Goal: Navigation & Orientation: Find specific page/section

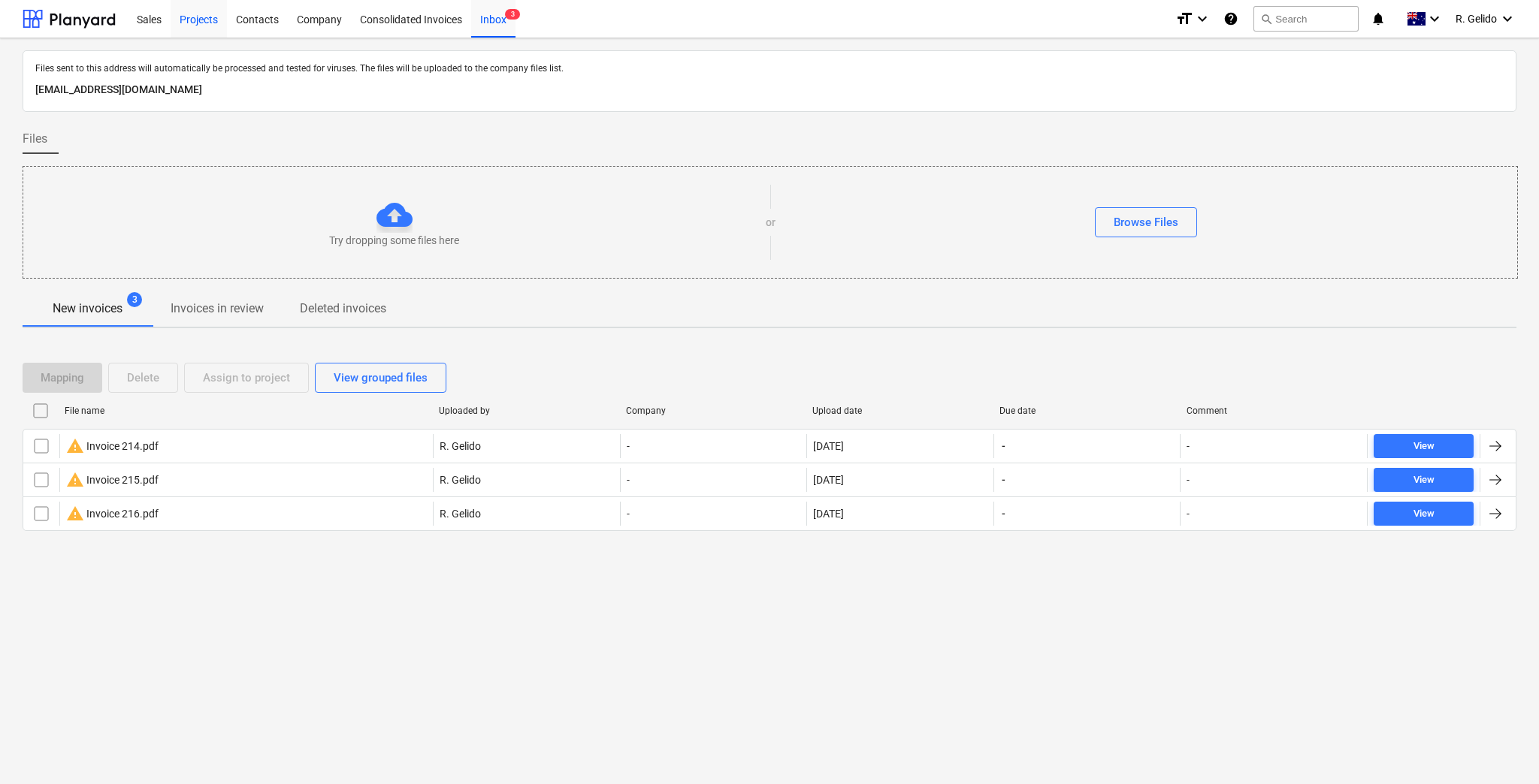
click at [184, 23] on div "Projects" at bounding box center [199, 18] width 57 height 39
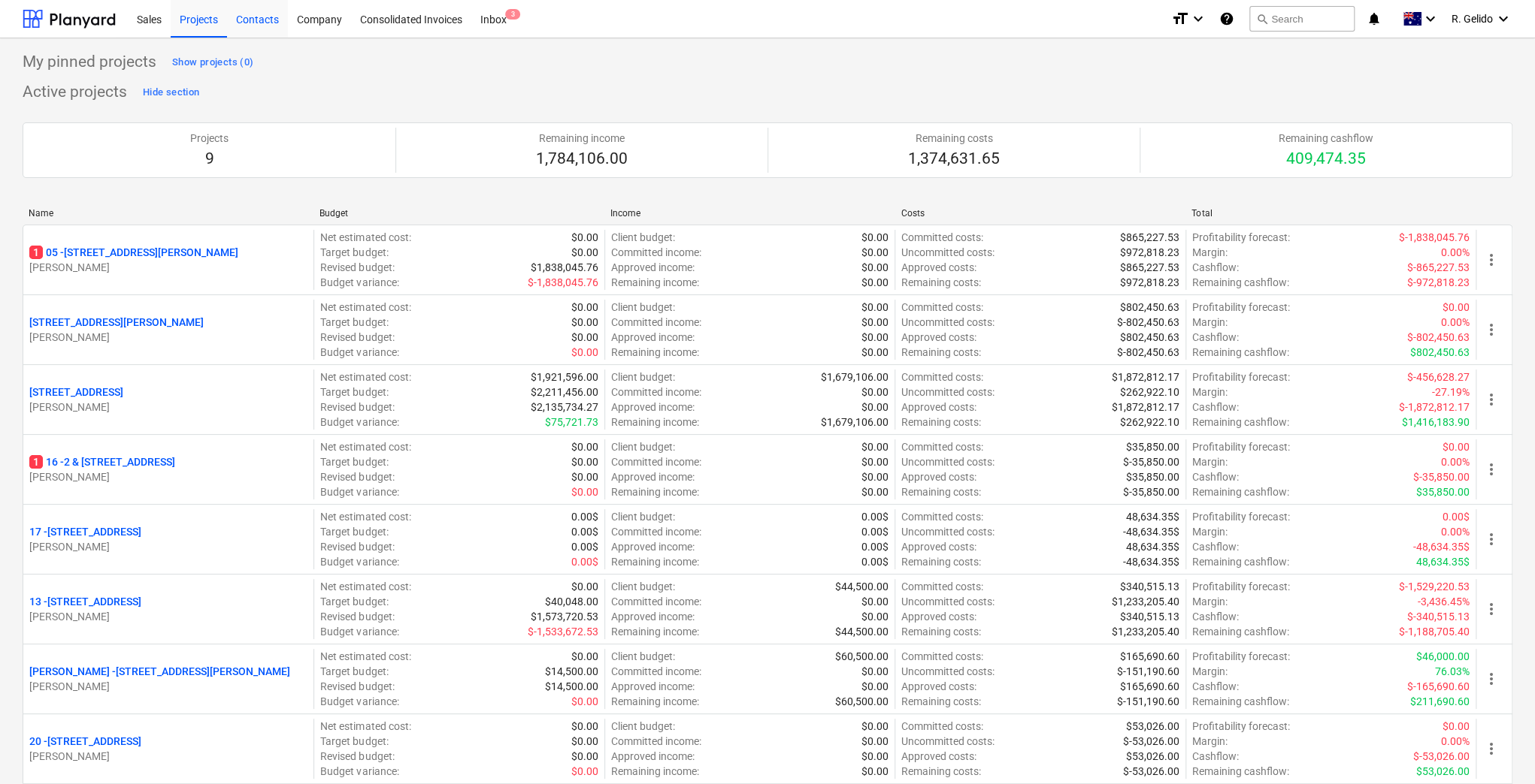
click at [263, 9] on div "Contacts" at bounding box center [257, 18] width 61 height 39
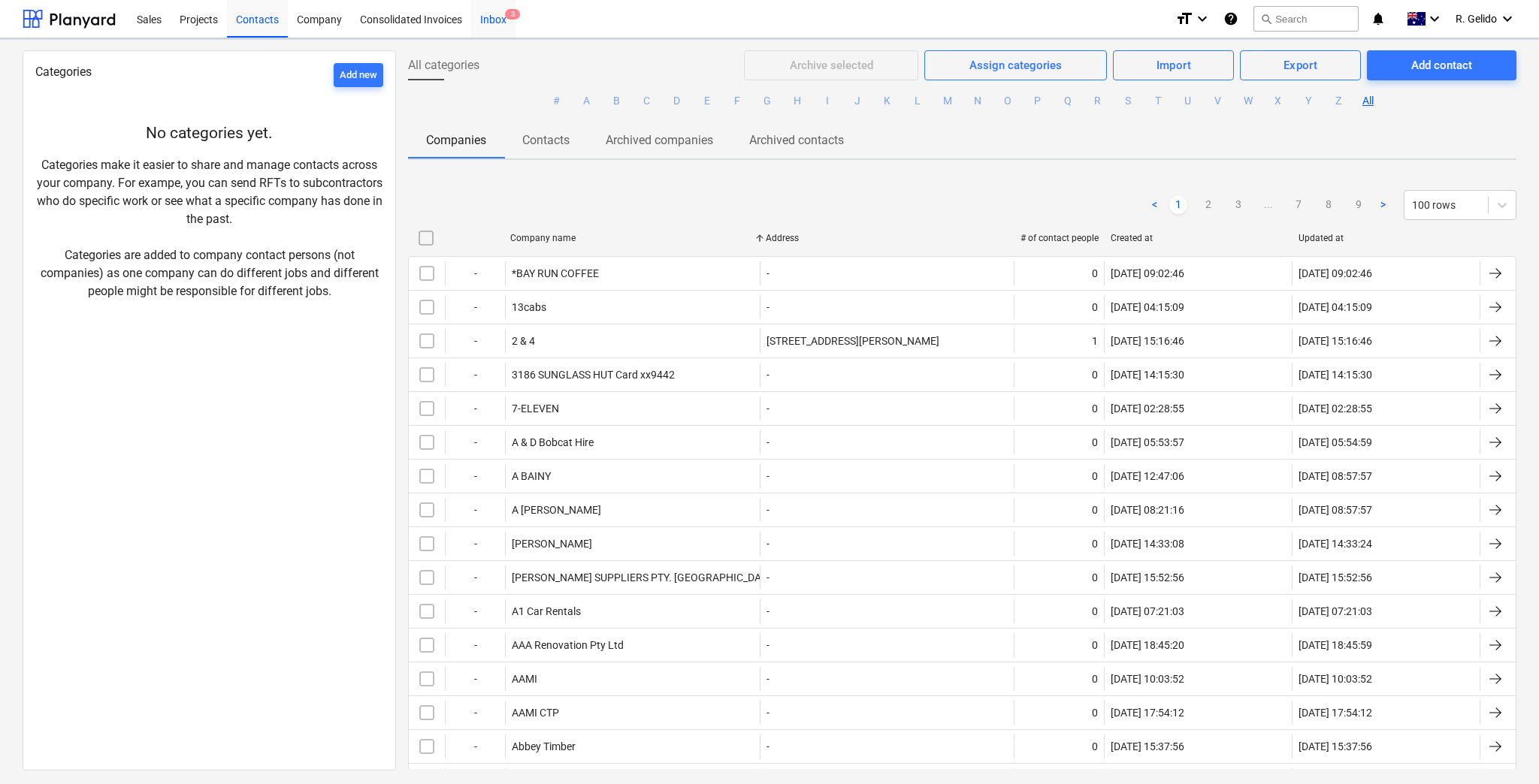
click at [493, 20] on div "Inbox 3" at bounding box center [493, 18] width 44 height 39
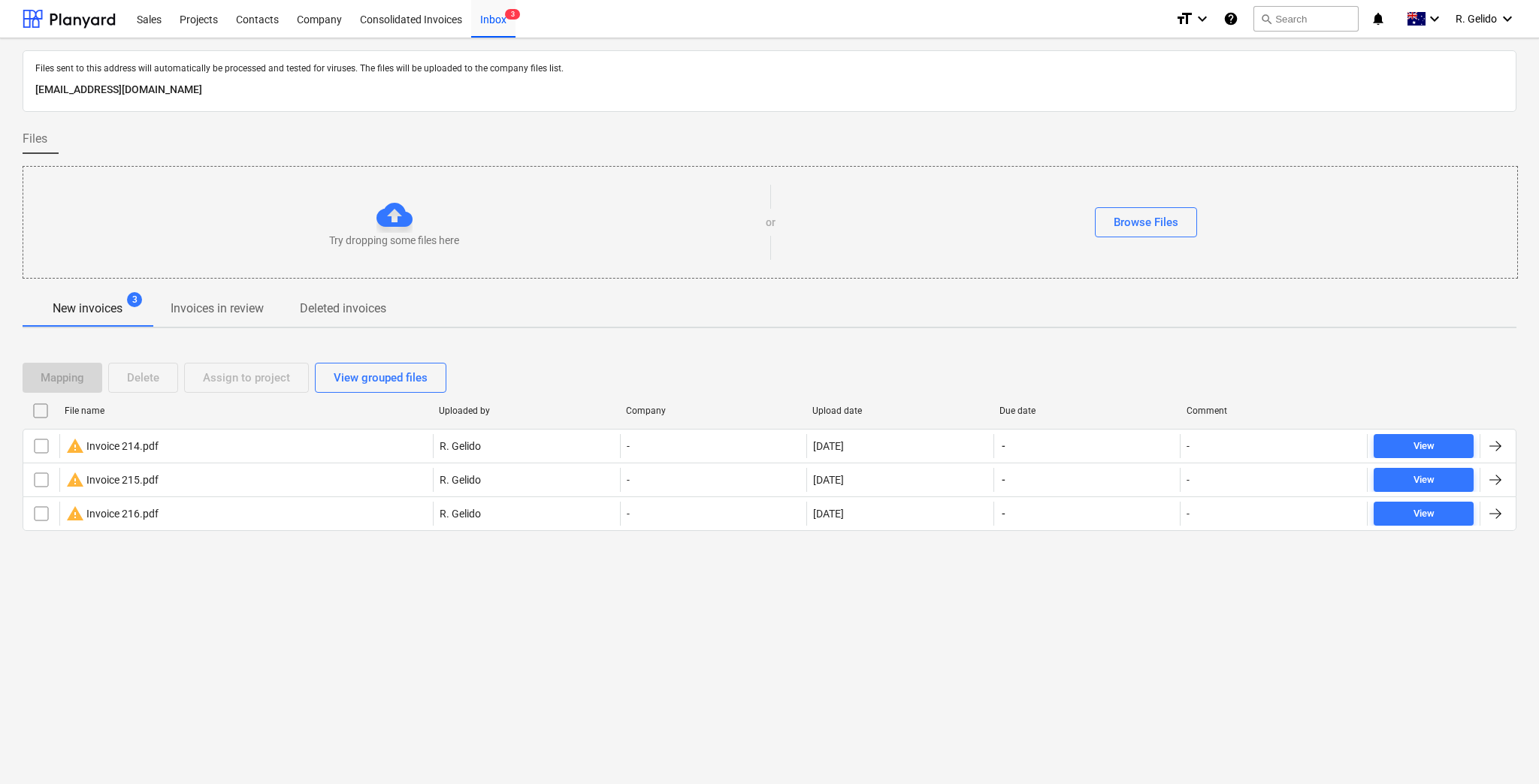
click at [328, 604] on div "Files sent to this address will automatically be processed and tested for virus…" at bounding box center [769, 411] width 1539 height 746
click at [203, 20] on div "Projects" at bounding box center [199, 18] width 57 height 39
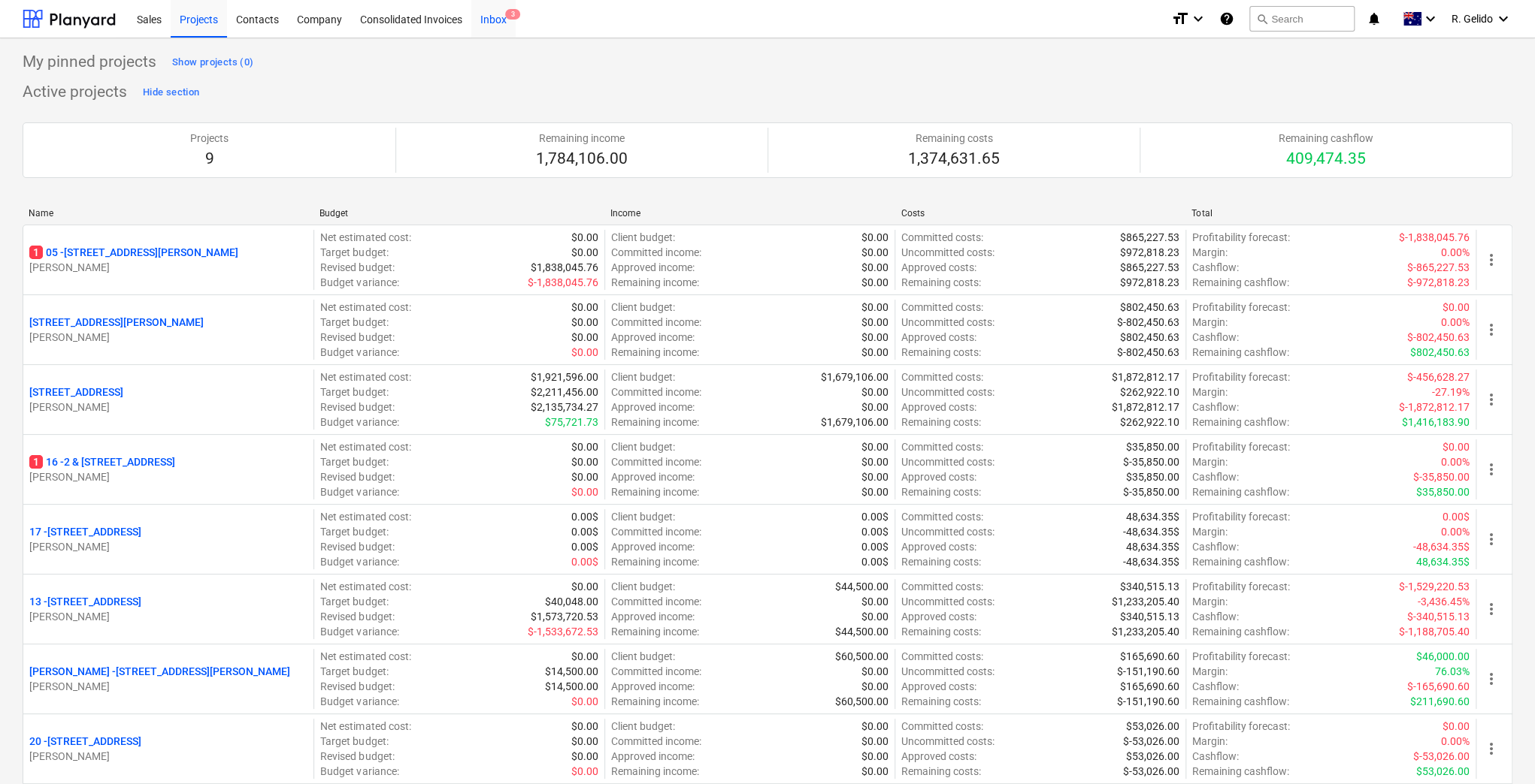
click at [508, 17] on span "3" at bounding box center [512, 13] width 15 height 10
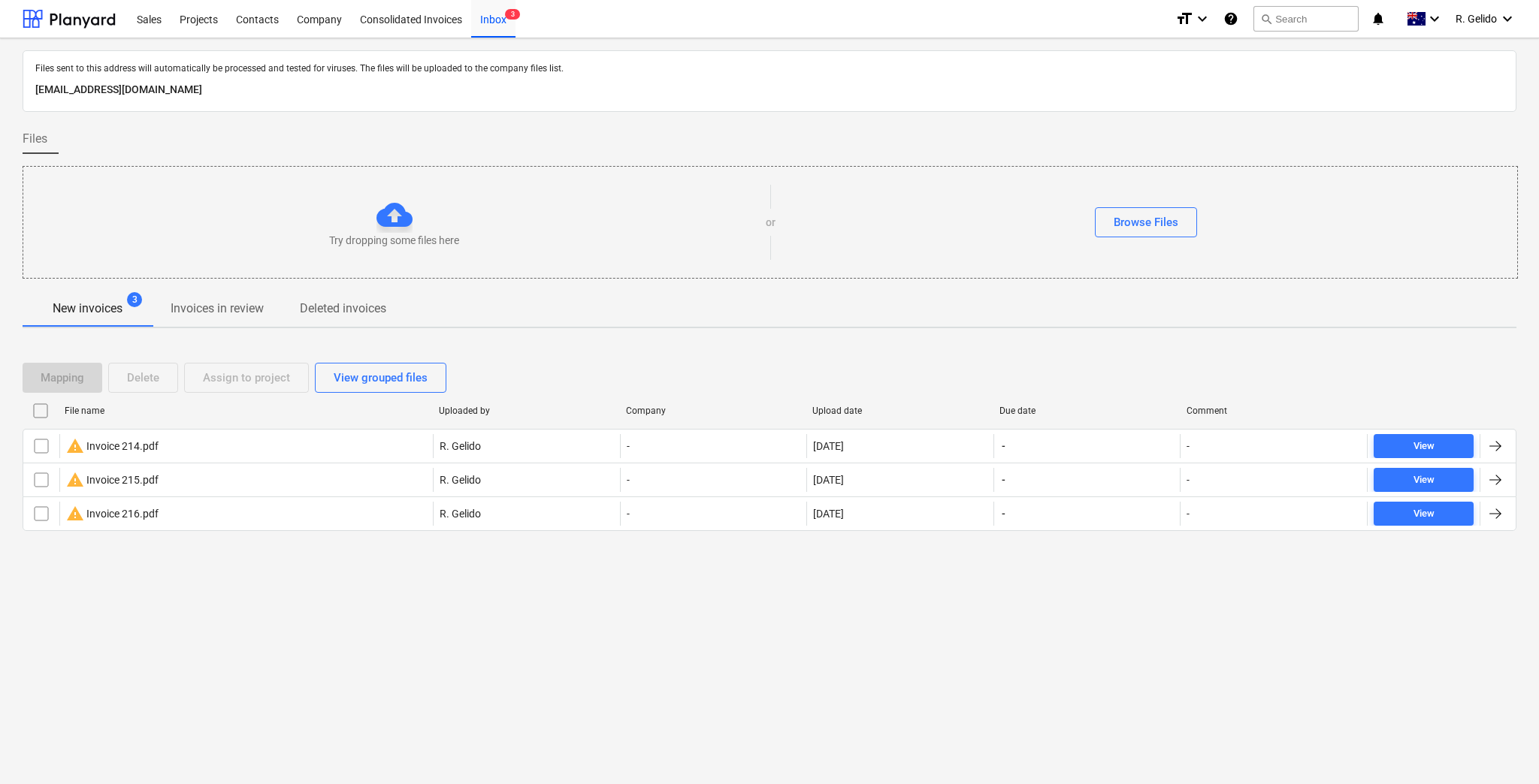
click at [485, 613] on div "Files sent to this address will automatically be processed and tested for virus…" at bounding box center [769, 411] width 1539 height 746
click at [385, 376] on div "View grouped files" at bounding box center [380, 377] width 94 height 20
click at [385, 376] on div "View individual files" at bounding box center [383, 377] width 100 height 20
click at [1501, 22] on icon "keyboard_arrow_down" at bounding box center [1507, 18] width 18 height 18
click at [1476, 57] on div "Settings" at bounding box center [1471, 58] width 90 height 24
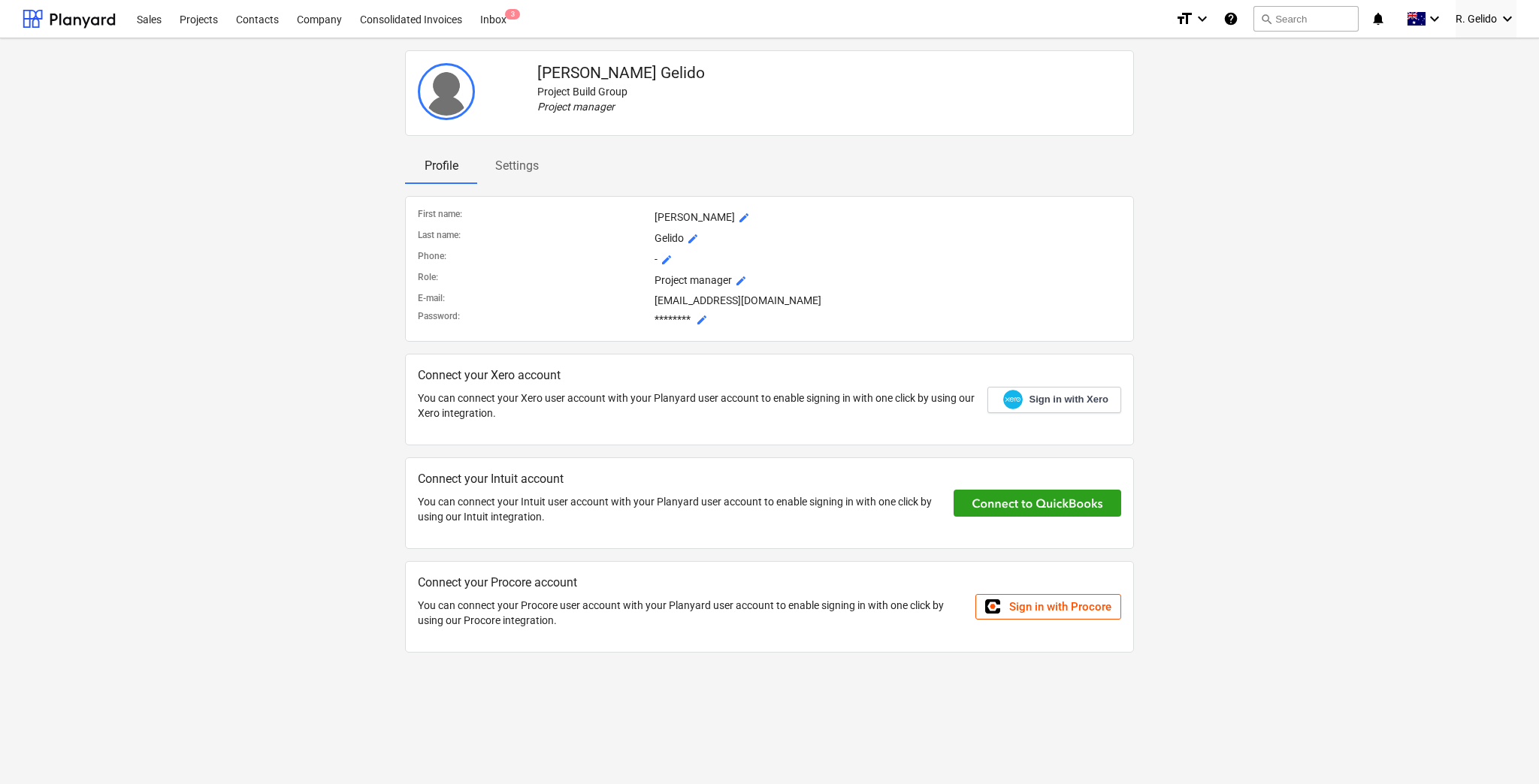
click at [739, 283] on span "mode_edit" at bounding box center [741, 281] width 12 height 12
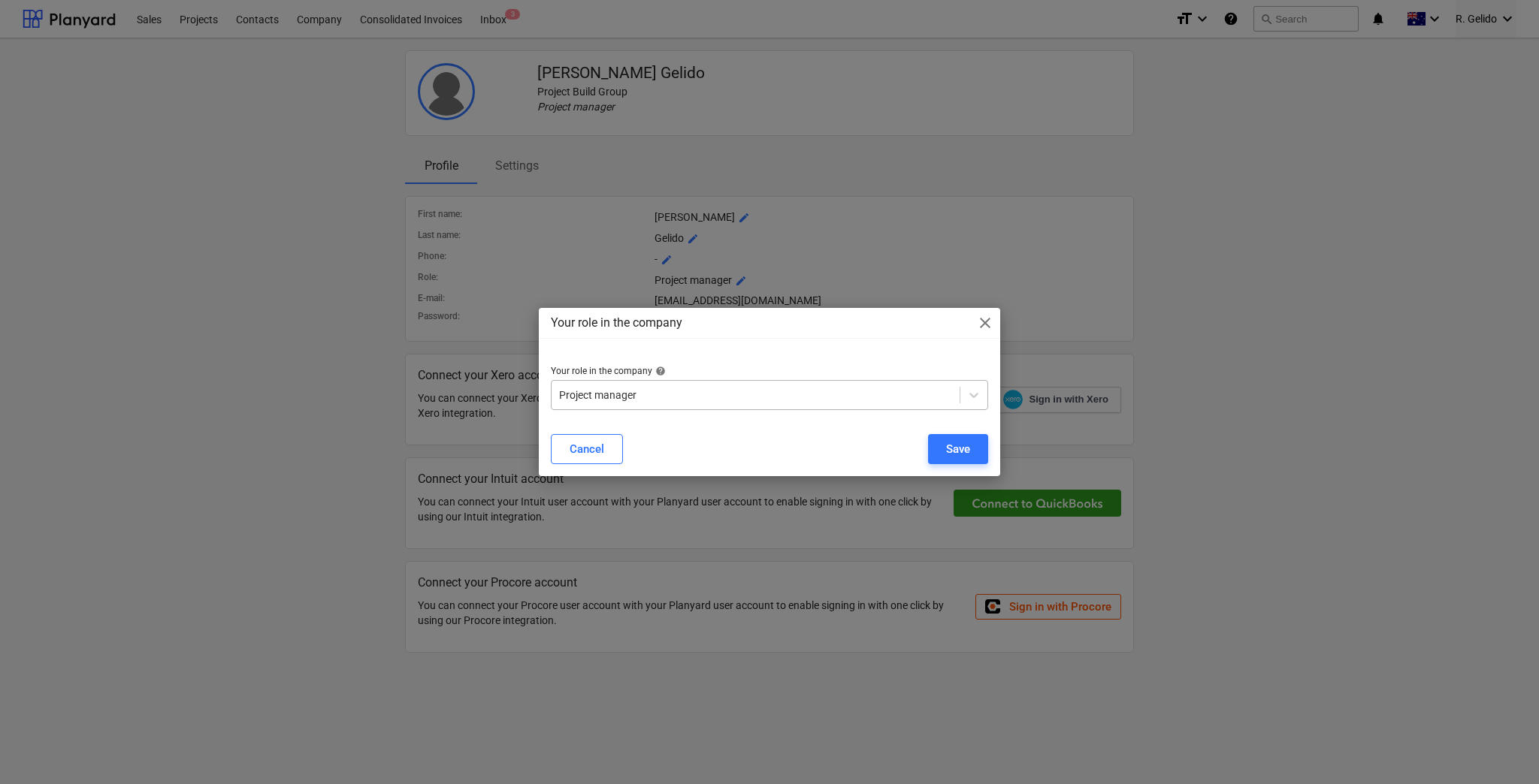
click at [757, 400] on div at bounding box center [755, 395] width 393 height 15
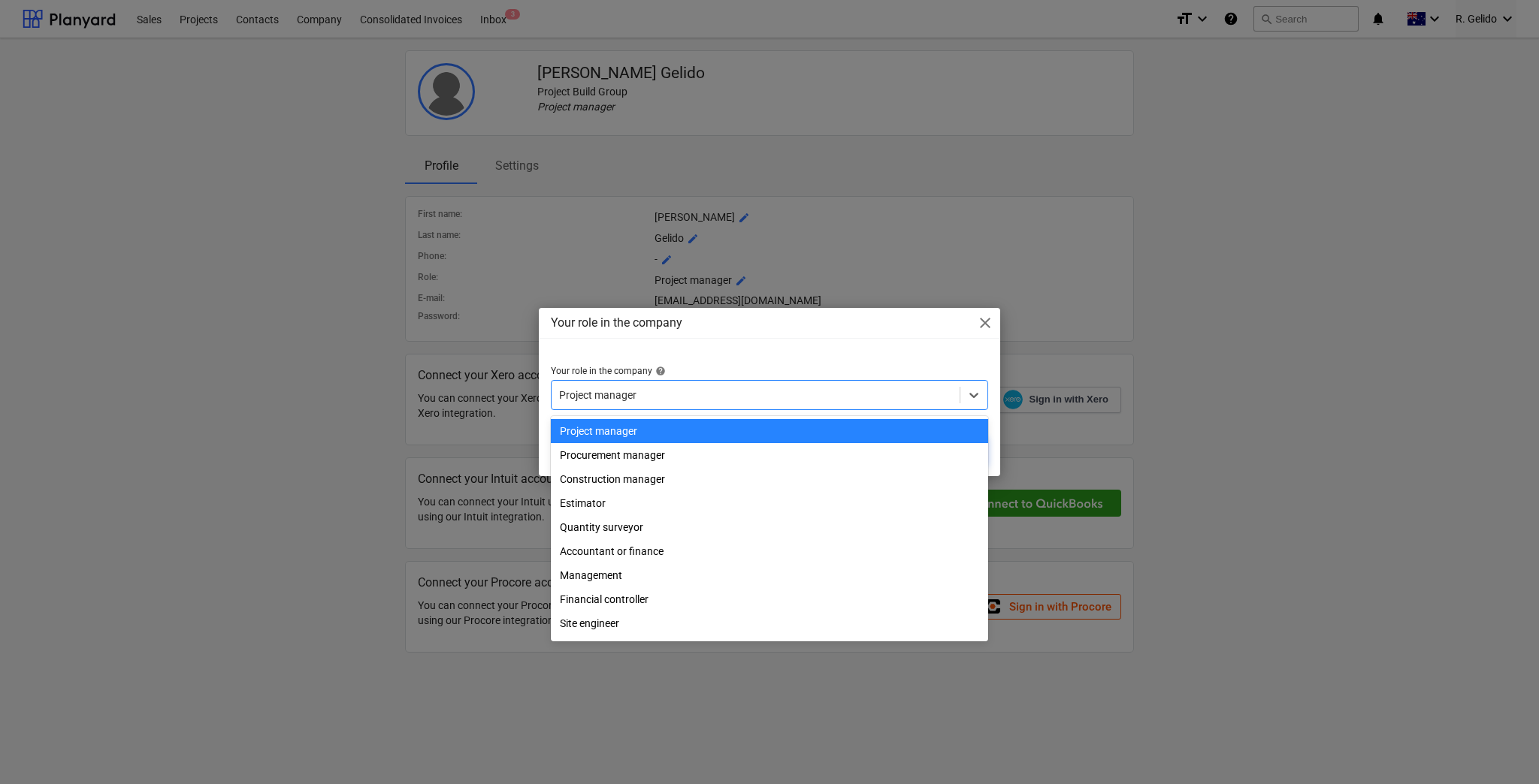
scroll to position [51, 0]
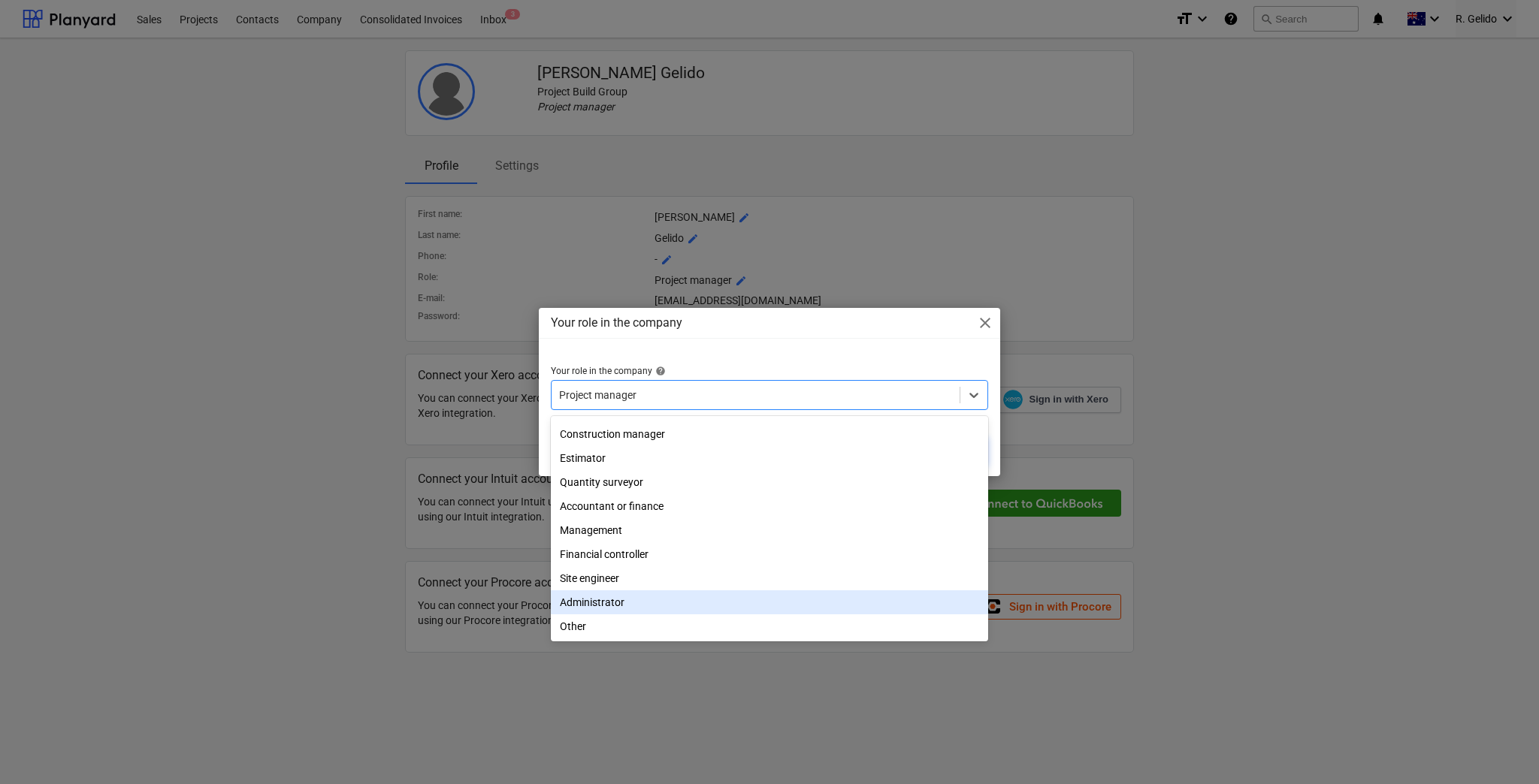
click at [664, 602] on div "Administrator" at bounding box center [769, 602] width 437 height 24
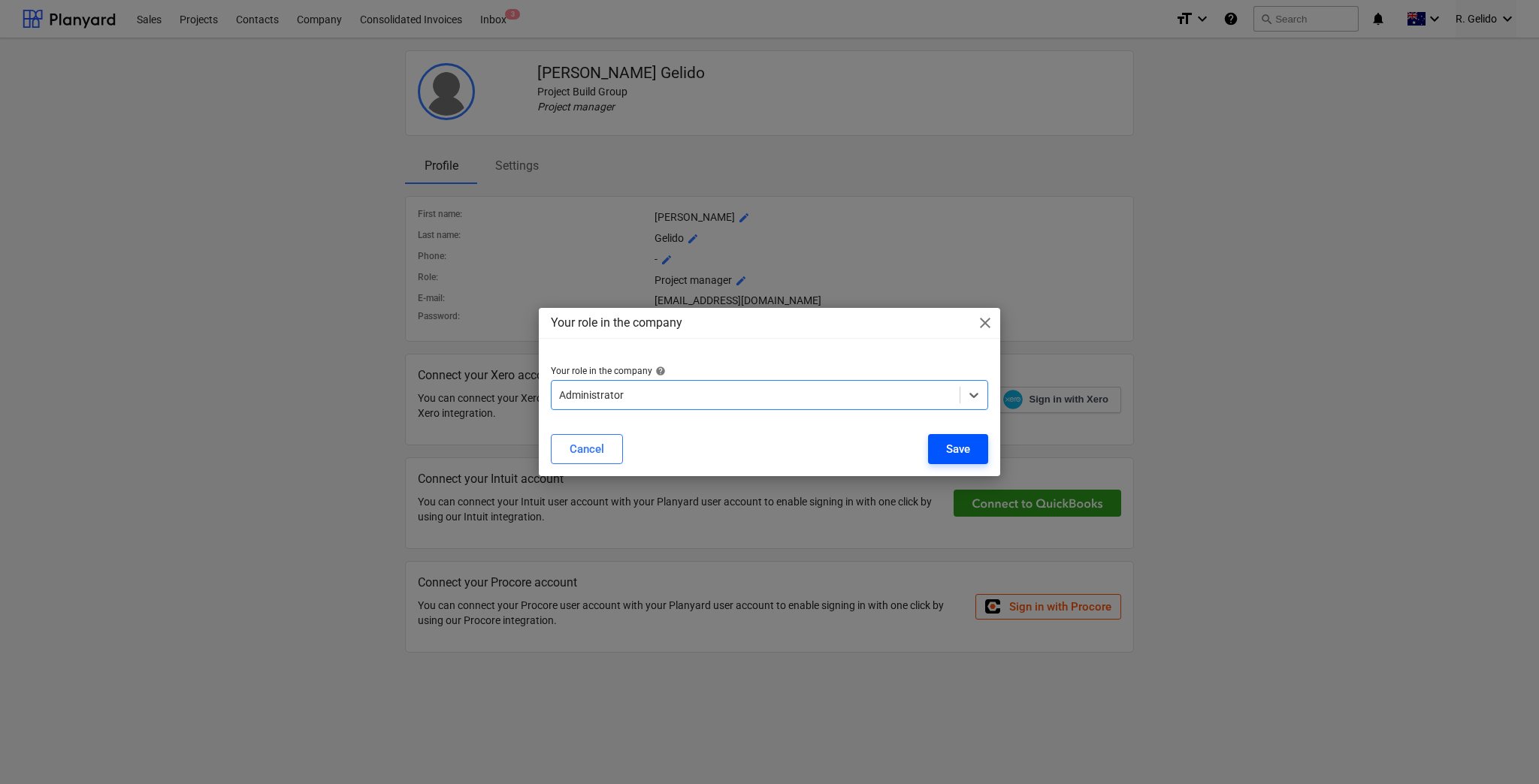
click at [971, 454] on button "Save" at bounding box center [958, 449] width 60 height 30
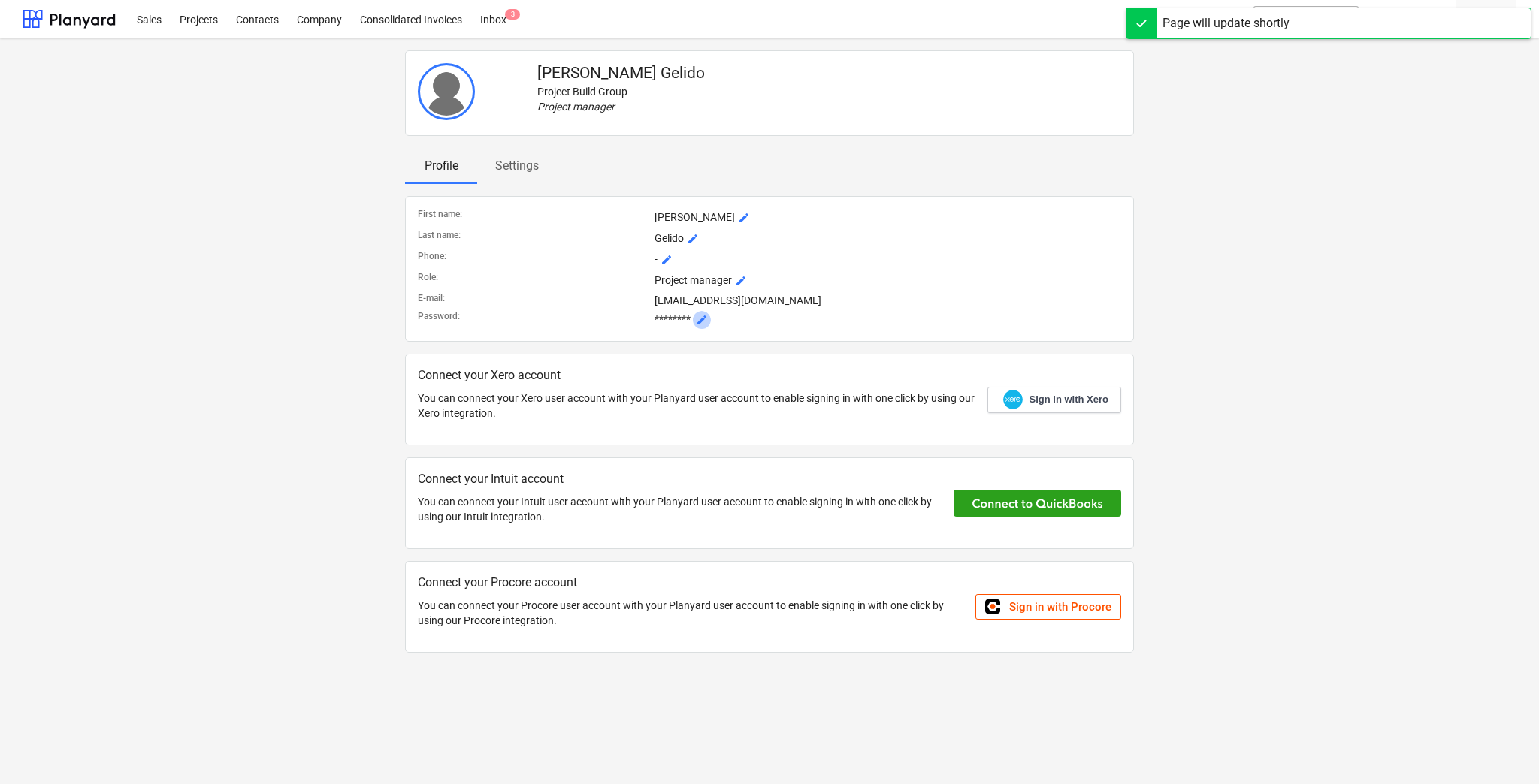
click at [697, 318] on span "mode_edit" at bounding box center [701, 320] width 12 height 12
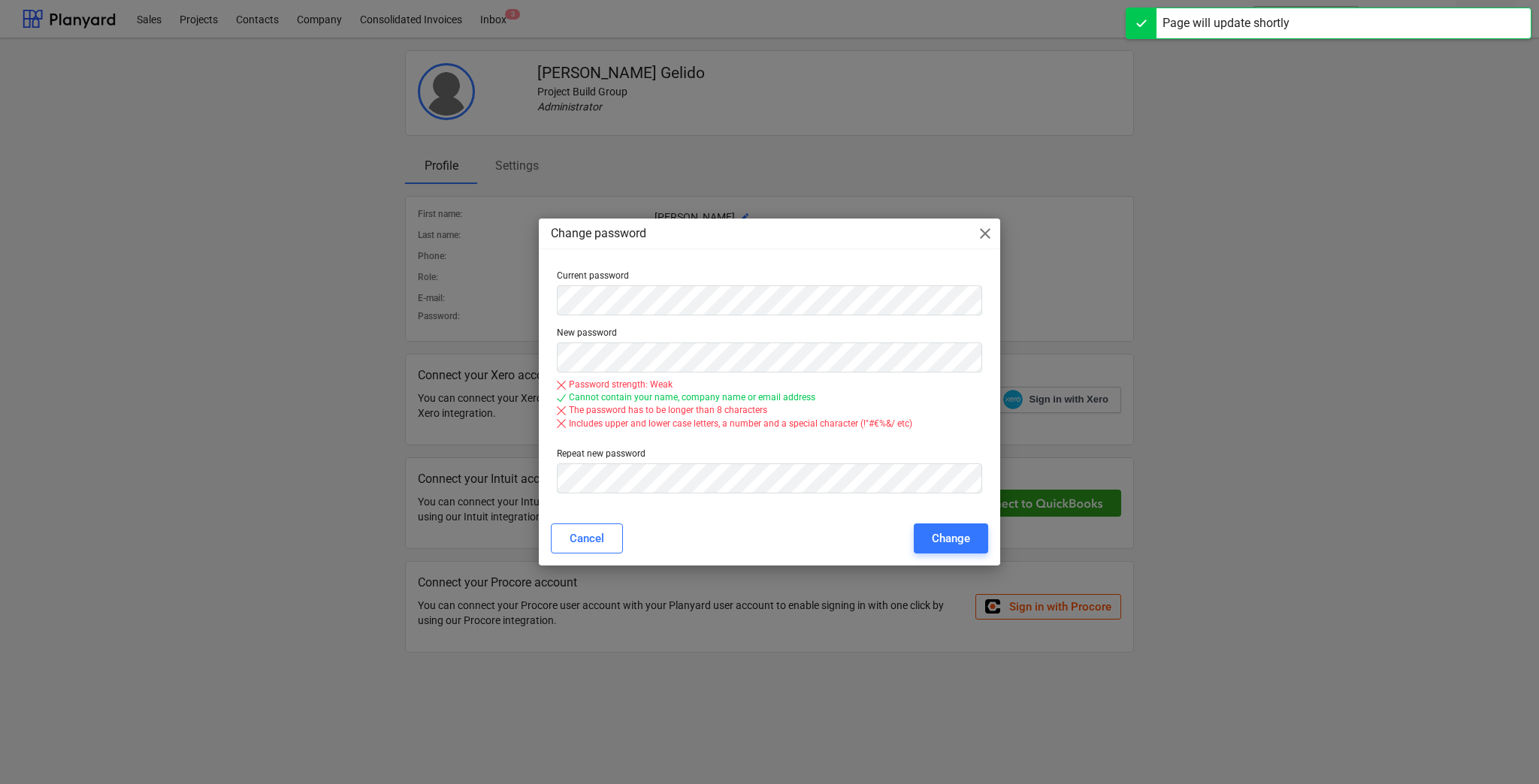
click at [981, 232] on span "close" at bounding box center [985, 233] width 18 height 18
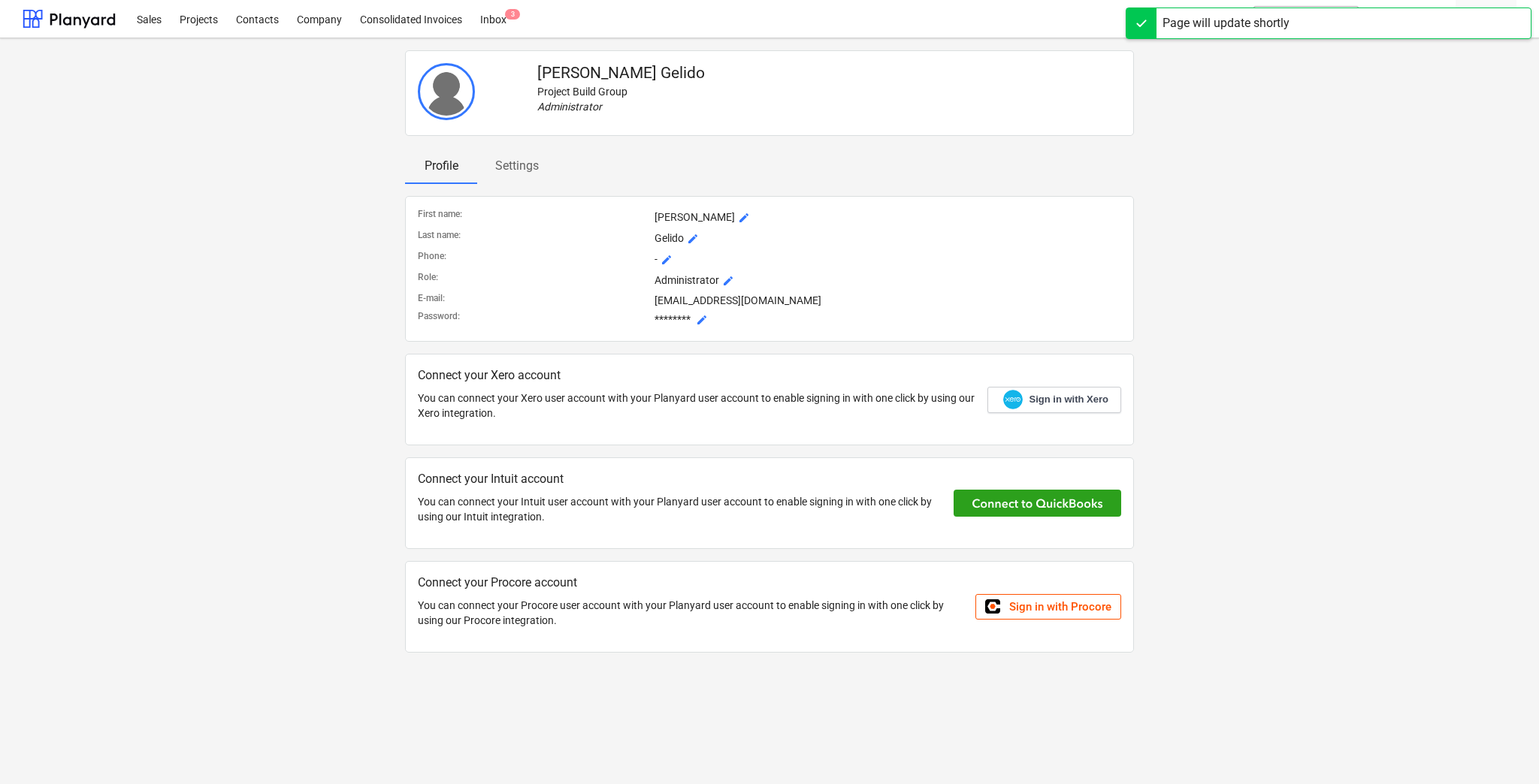
click at [1229, 214] on div "[PERSON_NAME] Project Build Group Administrator Profile Settings First name : […" at bounding box center [769, 357] width 1506 height 626
drag, startPoint x: 283, startPoint y: 203, endPoint x: 262, endPoint y: 165, distance: 43.4
click at [273, 188] on div "[PERSON_NAME] Project Build Group Administrator Profile Settings First name : […" at bounding box center [769, 357] width 1506 height 626
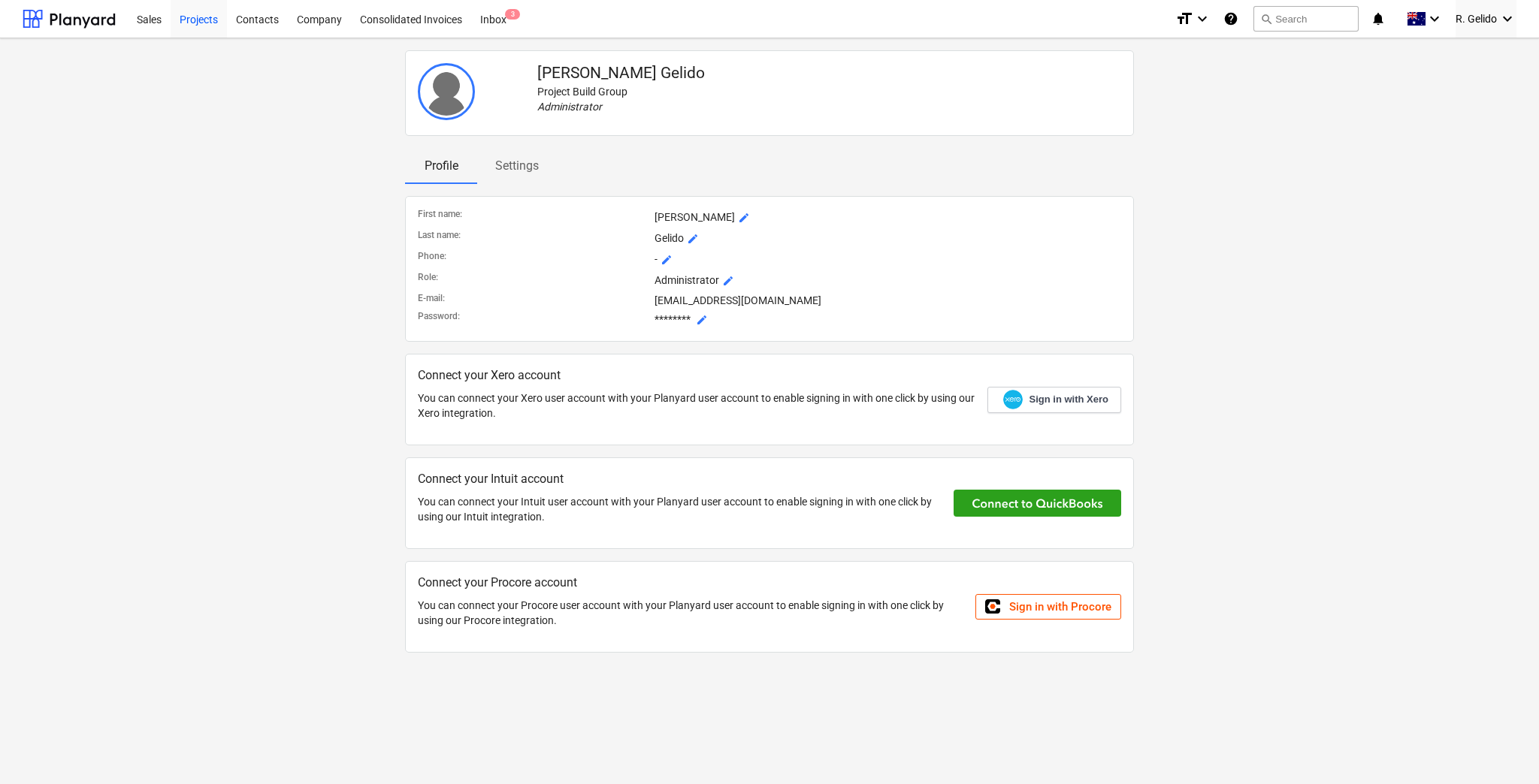
click at [187, 24] on div "Projects" at bounding box center [199, 18] width 57 height 39
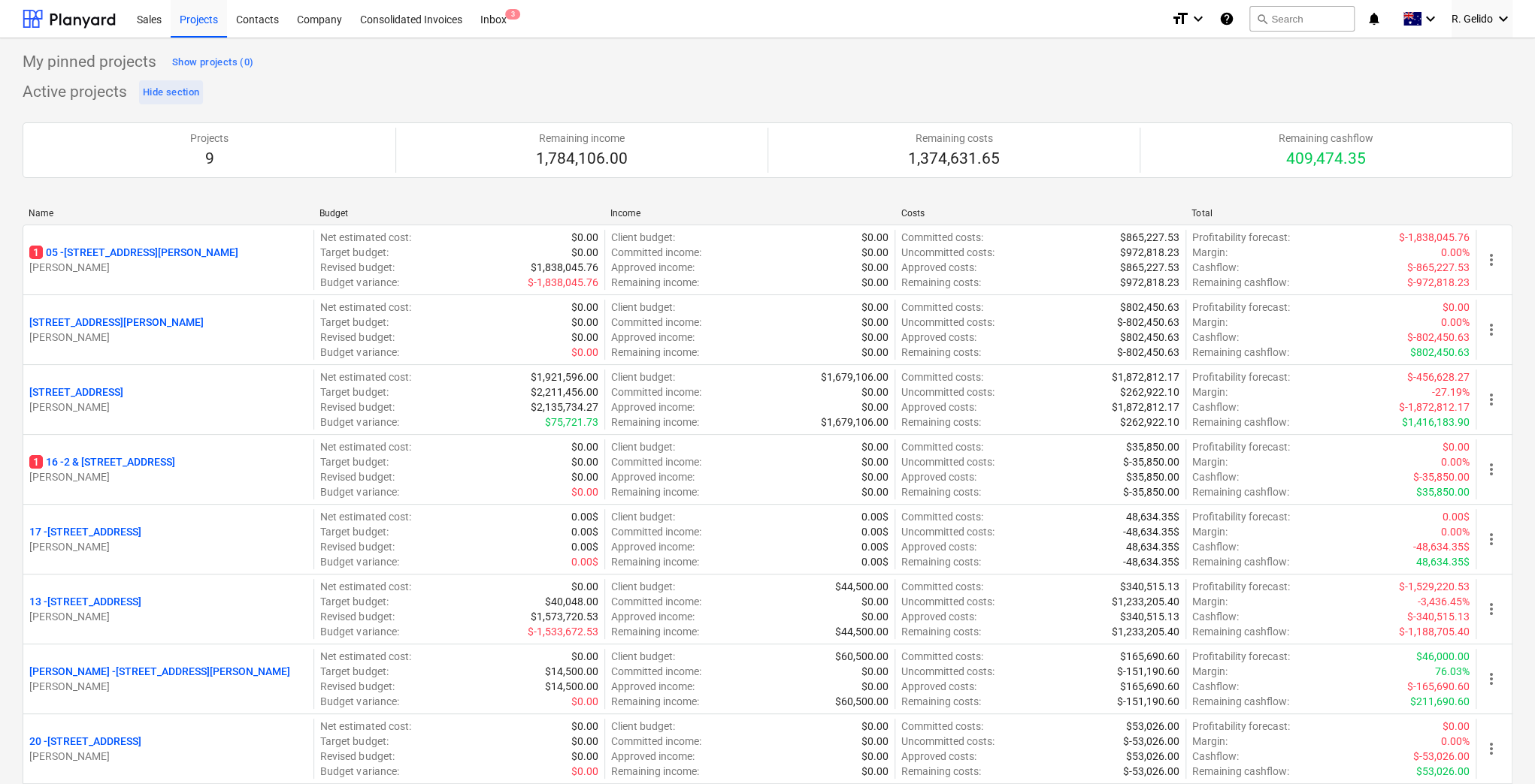
click at [181, 91] on div "Hide section" at bounding box center [171, 93] width 57 height 17
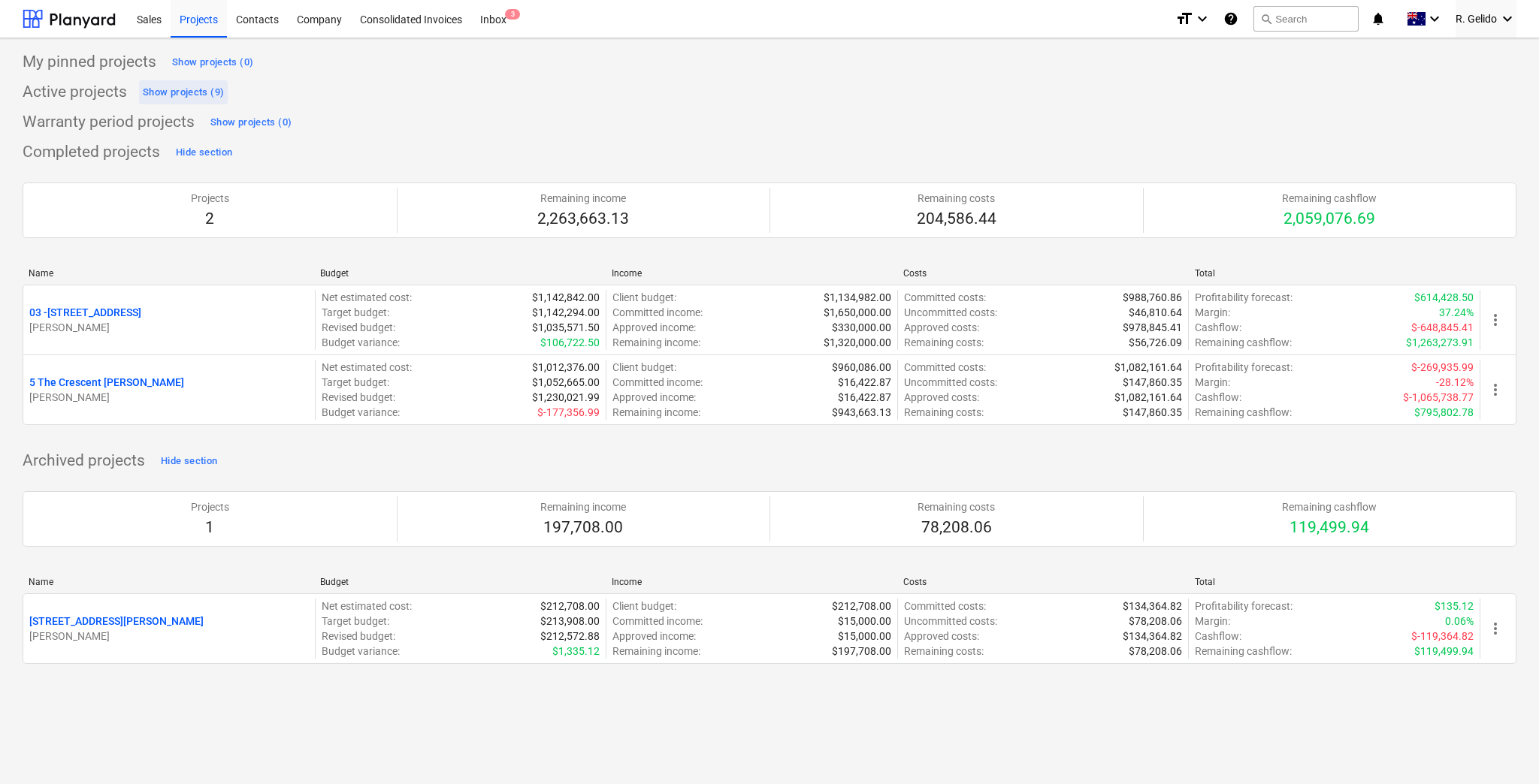
click at [180, 91] on div "Show projects (9)" at bounding box center [183, 93] width 81 height 17
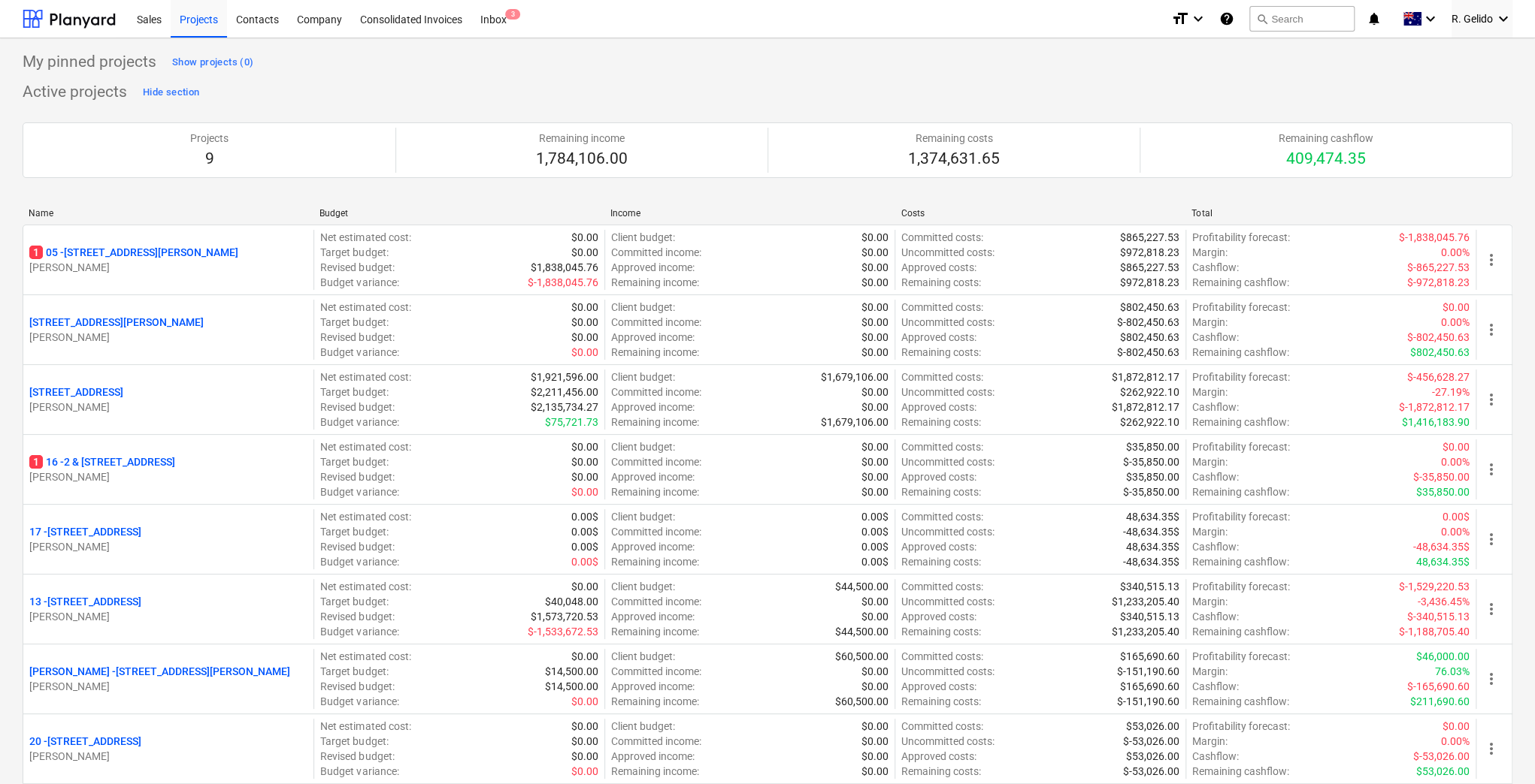
click at [412, 90] on div "Active projects Hide section Projects 9 Remaining income 1,784,106.00 Remaining…" at bounding box center [768, 477] width 1490 height 793
click at [154, 17] on div "Sales" at bounding box center [149, 18] width 43 height 39
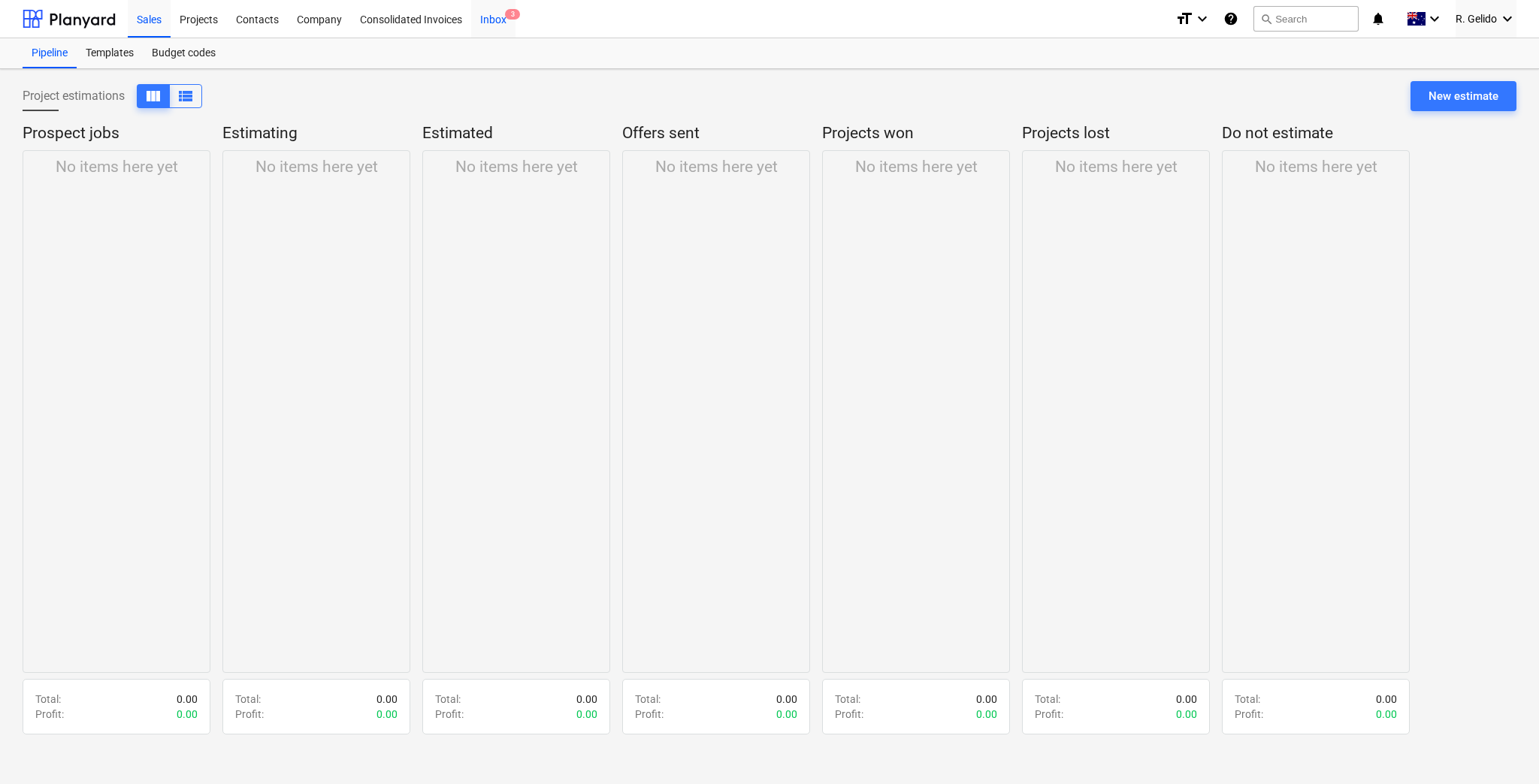
click at [488, 18] on div "Inbox 3" at bounding box center [493, 18] width 44 height 39
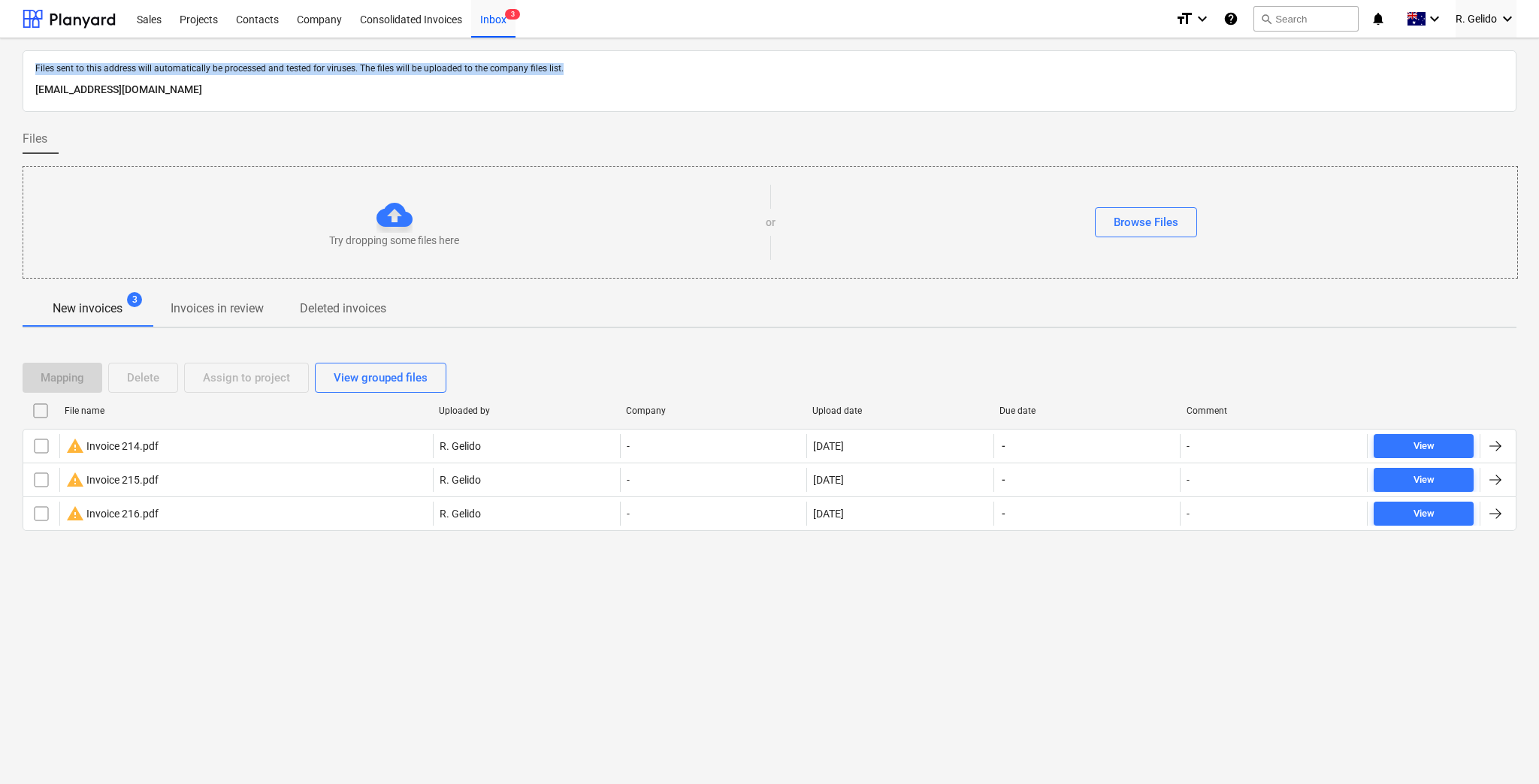
drag, startPoint x: 32, startPoint y: 66, endPoint x: 552, endPoint y: 63, distance: 520.0
click at [558, 63] on div "Files sent to this address will automatically be processed and tested for virus…" at bounding box center [769, 69] width 1474 height 18
copy p "Files sent to this address will automatically be processed and tested for virus…"
click at [612, 94] on p "[EMAIL_ADDRESS][DOMAIN_NAME]" at bounding box center [769, 90] width 1468 height 18
click at [1203, 18] on icon "keyboard_arrow_down" at bounding box center [1202, 18] width 18 height 18
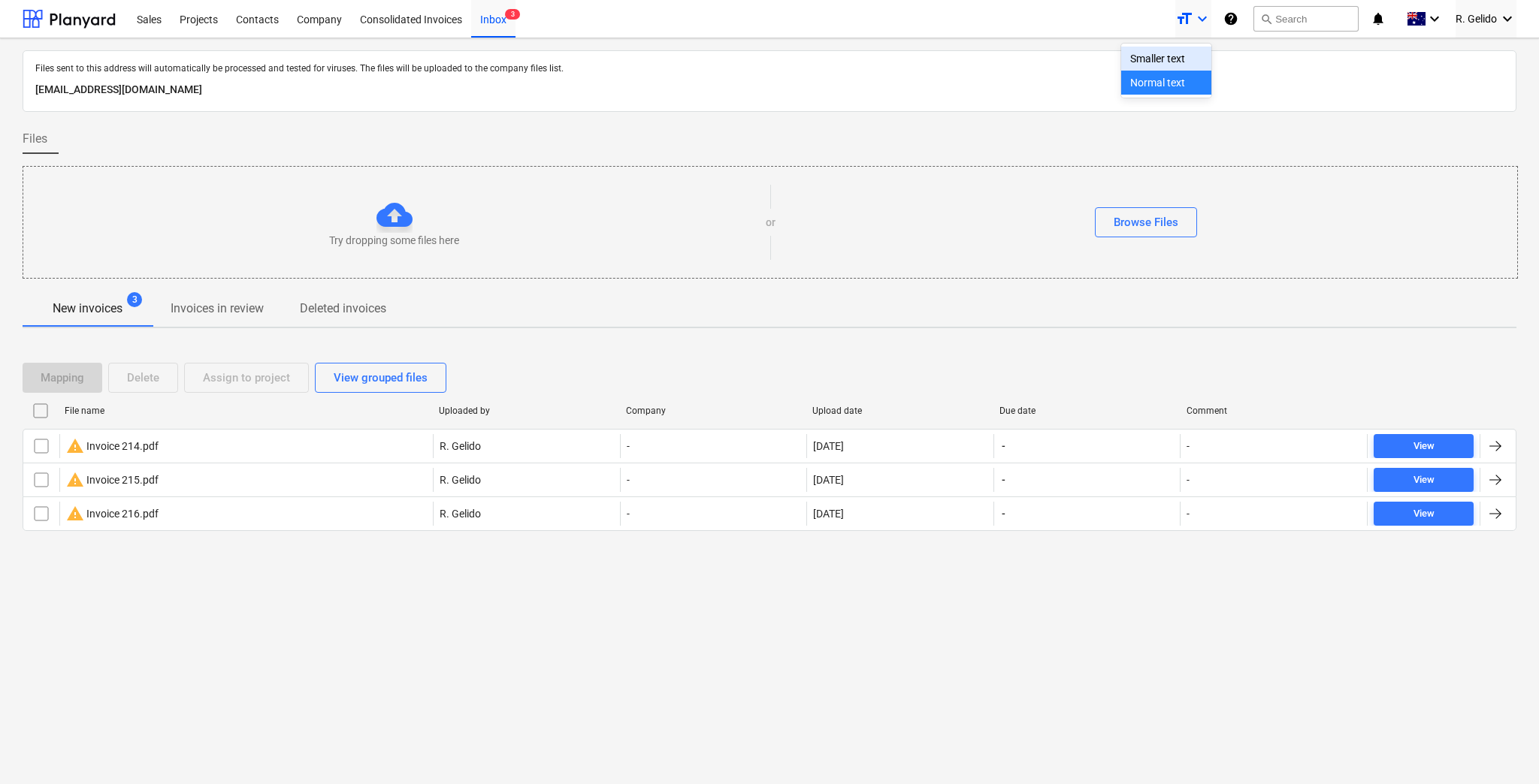
click at [786, 208] on div at bounding box center [769, 392] width 1539 height 784
click at [310, 24] on div "Company" at bounding box center [319, 18] width 63 height 39
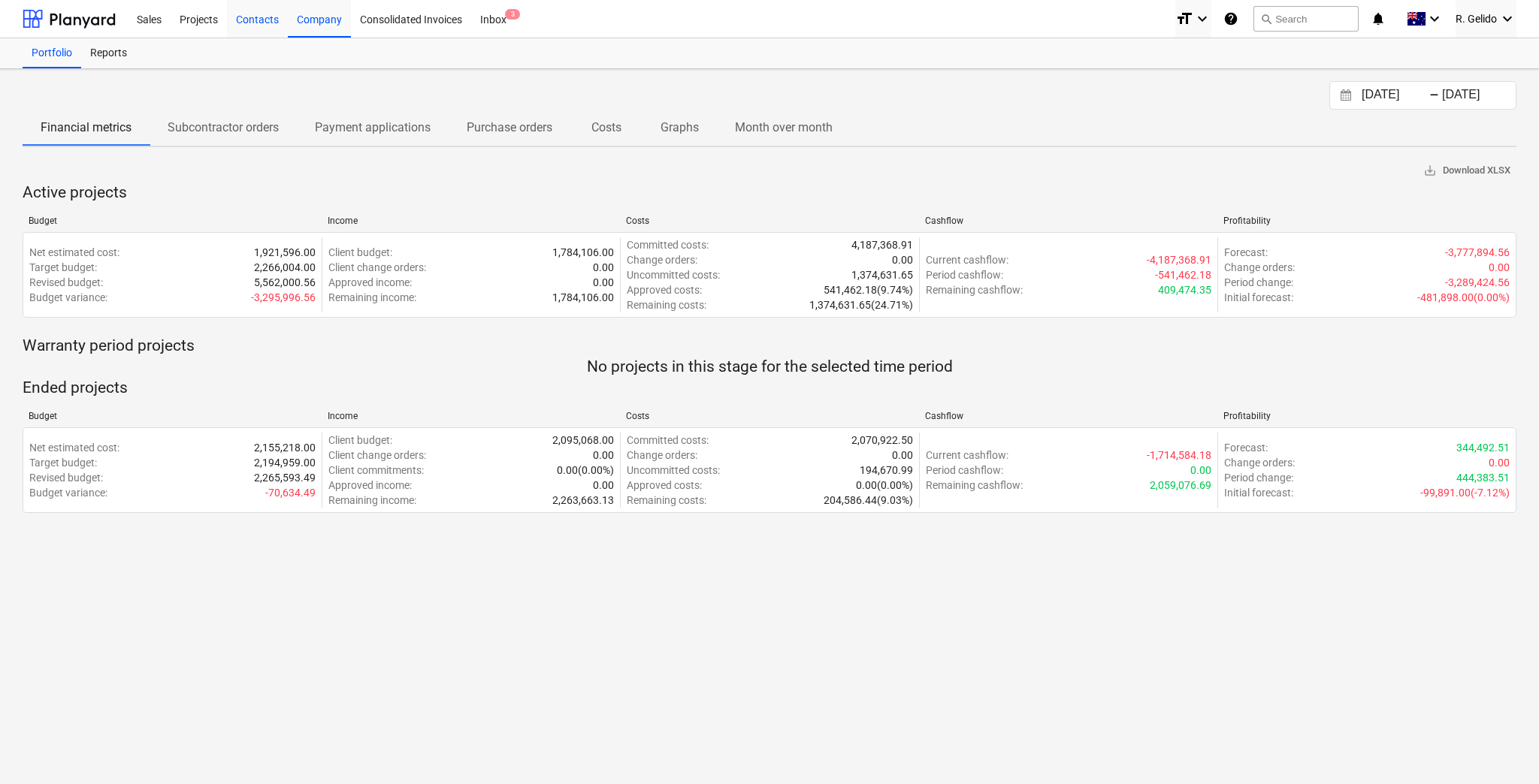
click at [266, 21] on div "Contacts" at bounding box center [257, 18] width 61 height 39
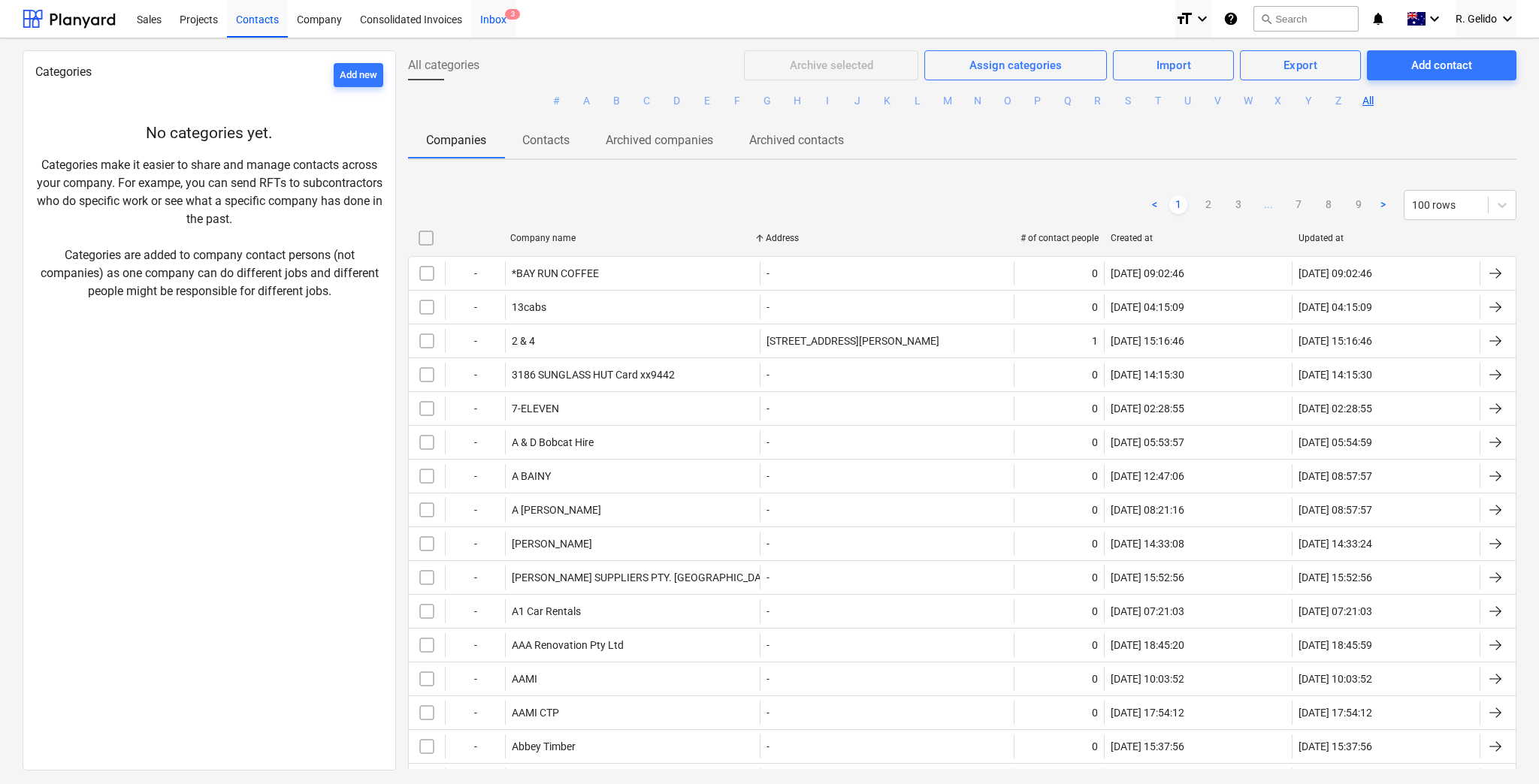
click at [497, 18] on div "Inbox 3" at bounding box center [493, 18] width 44 height 39
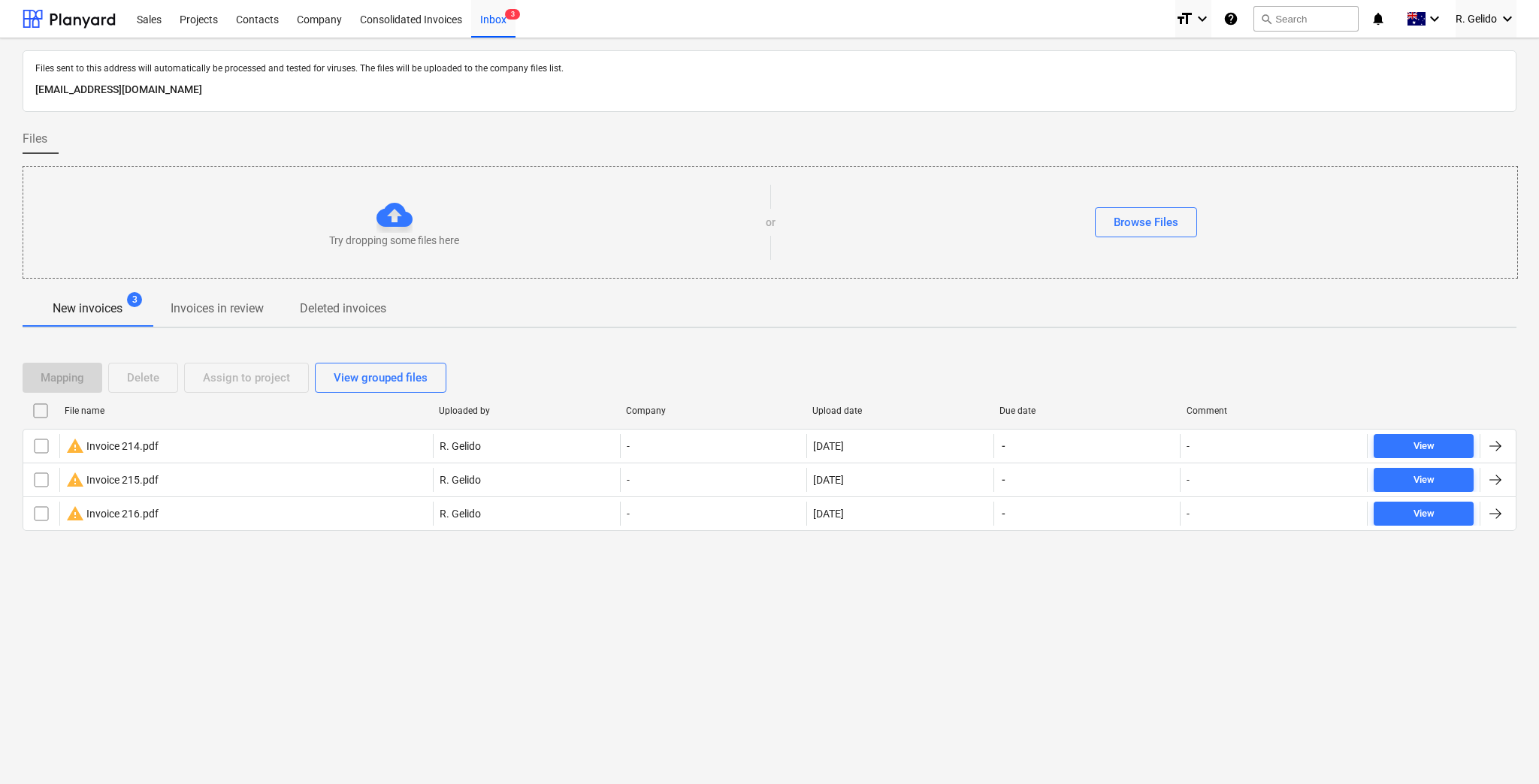
click at [531, 595] on div "Files sent to this address will automatically be processed and tested for virus…" at bounding box center [769, 411] width 1539 height 746
click at [203, 310] on p "Invoices in review" at bounding box center [217, 308] width 93 height 18
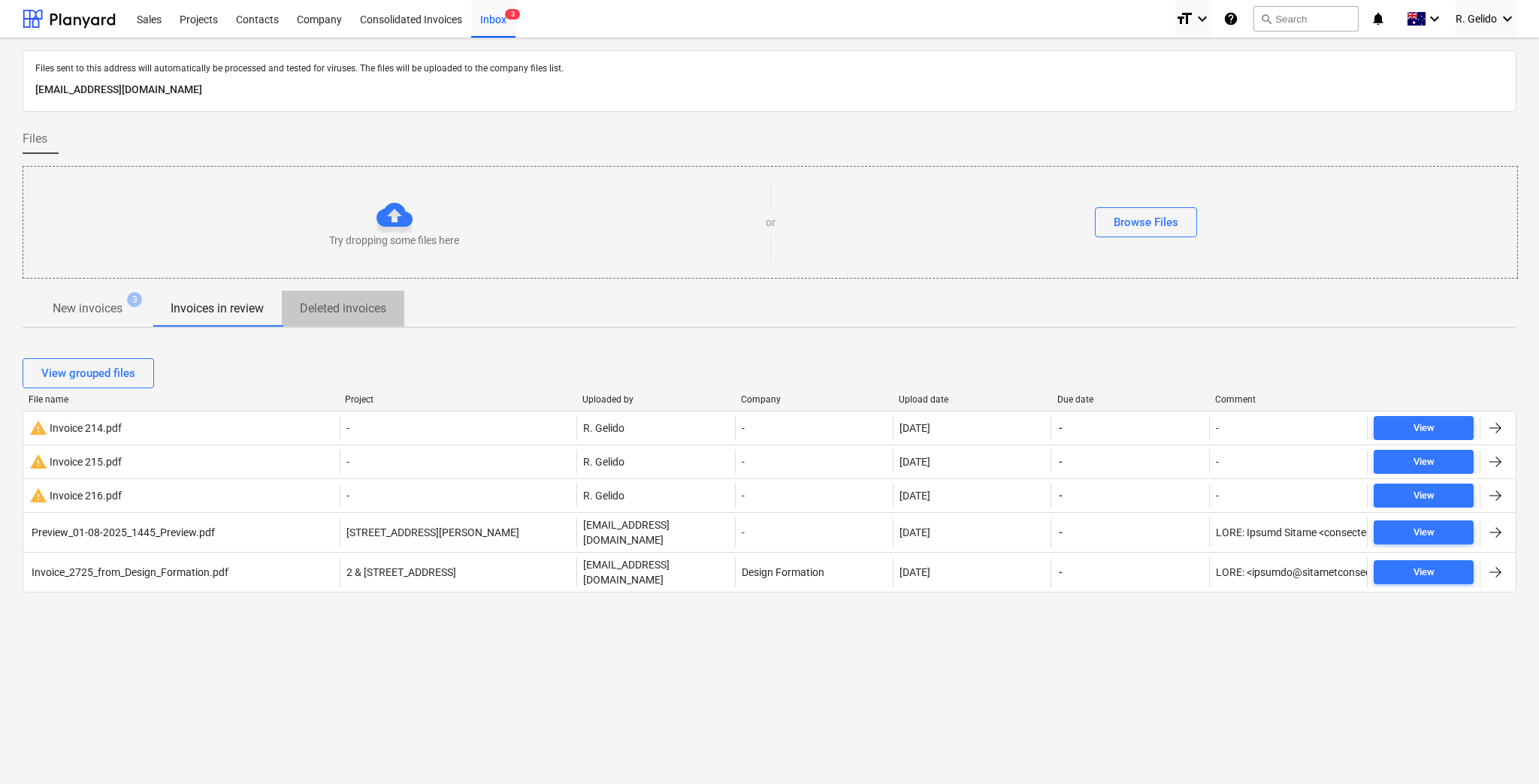
click at [332, 300] on p "Deleted invoices" at bounding box center [343, 308] width 87 height 18
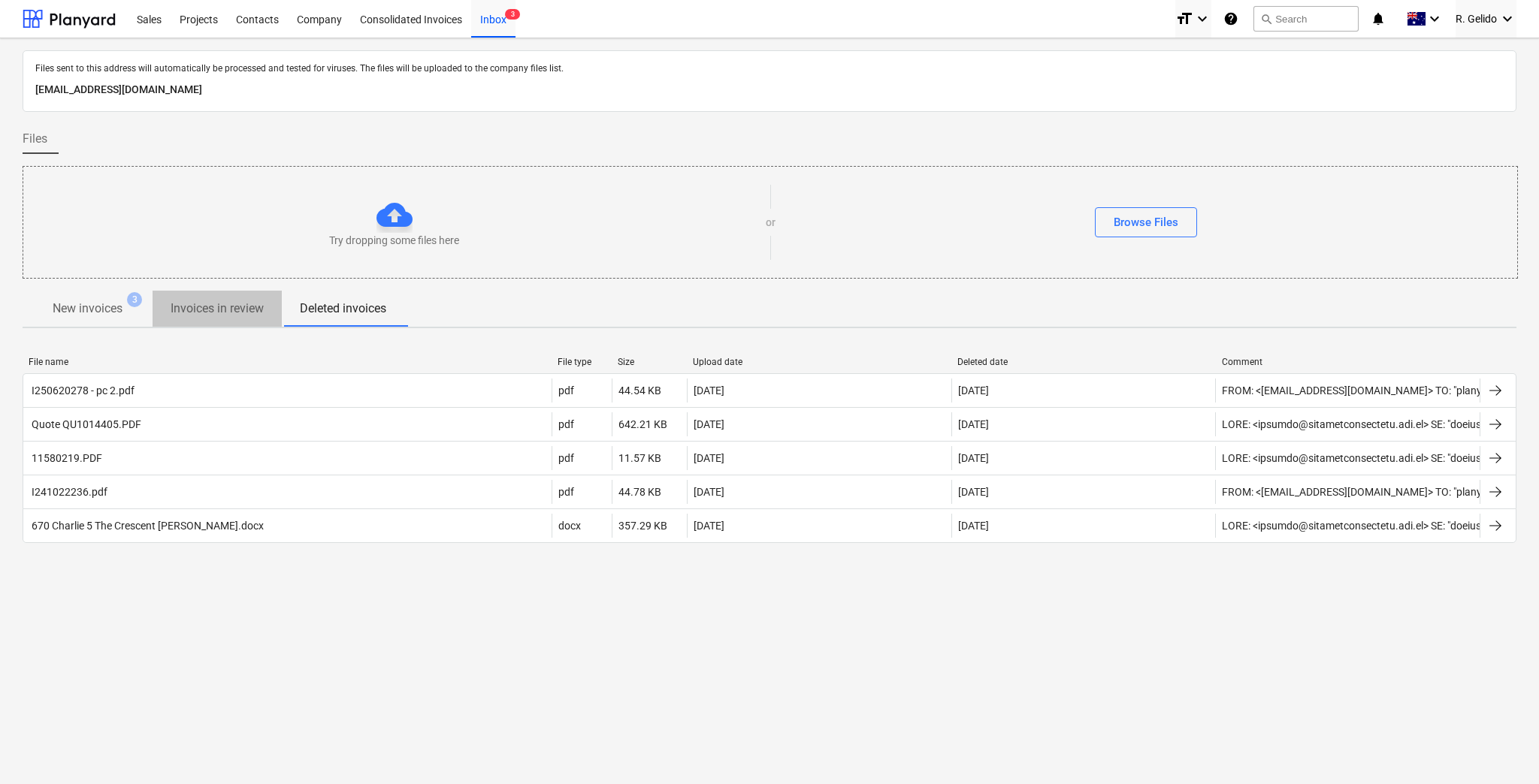
click at [214, 311] on p "Invoices in review" at bounding box center [217, 308] width 93 height 18
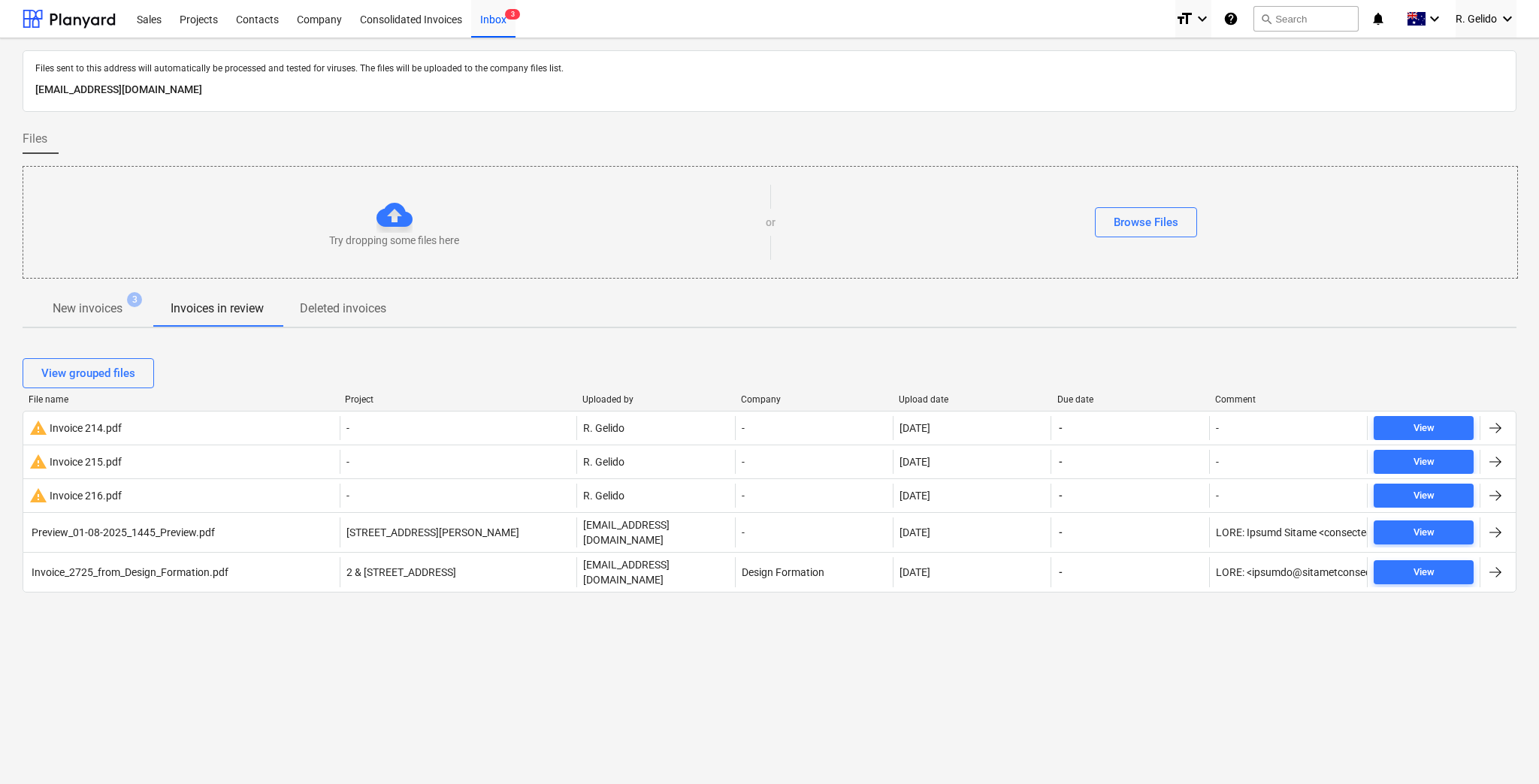
drag, startPoint x: 875, startPoint y: 696, endPoint x: 889, endPoint y: 767, distance: 72.4
click at [875, 697] on div "Files sent to this address will automatically be processed and tested for virus…" at bounding box center [769, 411] width 1539 height 746
click at [1062, 687] on div "Files sent to this address will automatically be processed and tested for virus…" at bounding box center [769, 411] width 1539 height 746
